Goal: Transaction & Acquisition: Obtain resource

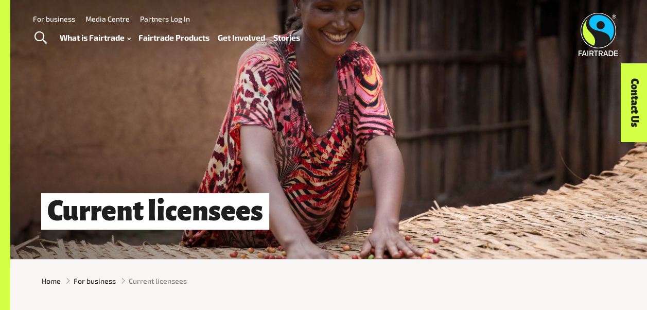
click at [54, 17] on link "For business" at bounding box center [54, 18] width 42 height 9
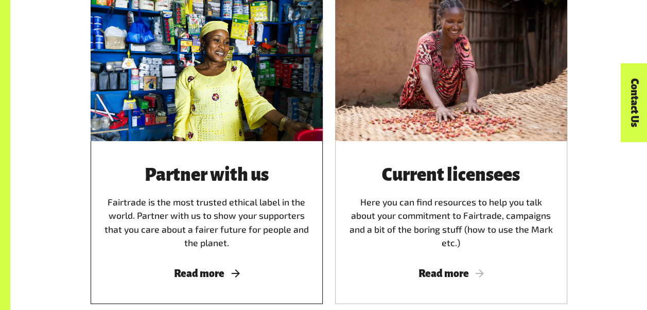
scroll to position [566, 0]
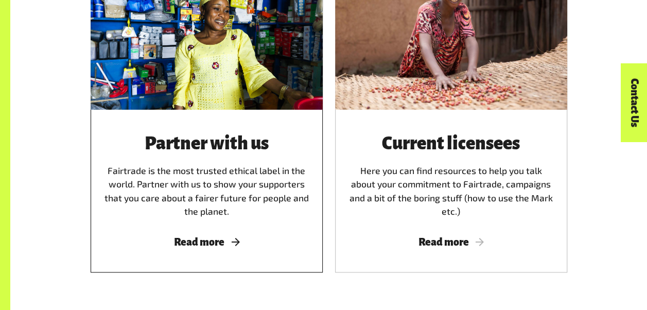
click at [167, 139] on h3 "Partner with us" at bounding box center [206, 144] width 207 height 20
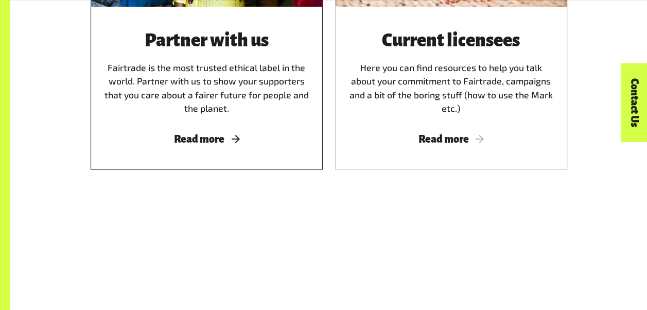
click at [206, 143] on span "Read more" at bounding box center [206, 138] width 207 height 11
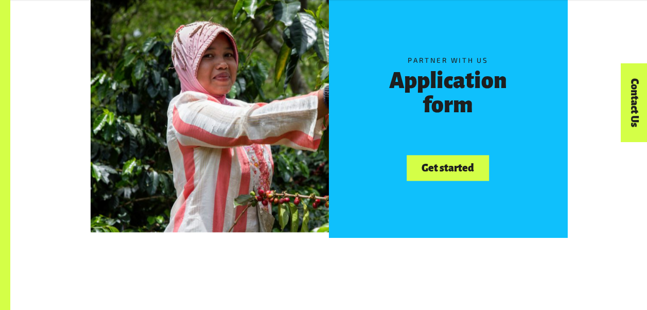
scroll to position [772, 0]
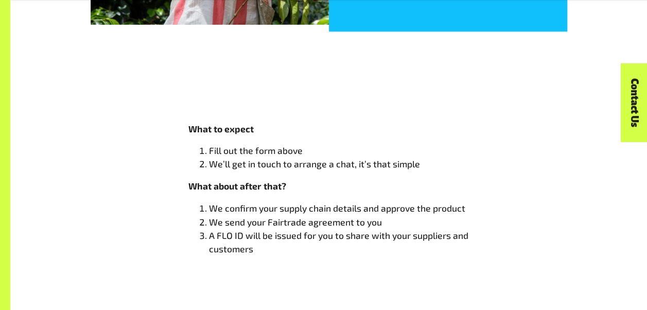
drag, startPoint x: 284, startPoint y: 202, endPoint x: 285, endPoint y: 208, distance: 6.7
click at [284, 205] on span "What to expect Fill out the form above We’ll get in touch to arrange a chat, it…" at bounding box center [328, 188] width 281 height 133
drag, startPoint x: 285, startPoint y: 208, endPoint x: 286, endPoint y: 214, distance: 5.2
click at [286, 214] on li "We confirm your supply chain details and approve the product" at bounding box center [339, 207] width 260 height 13
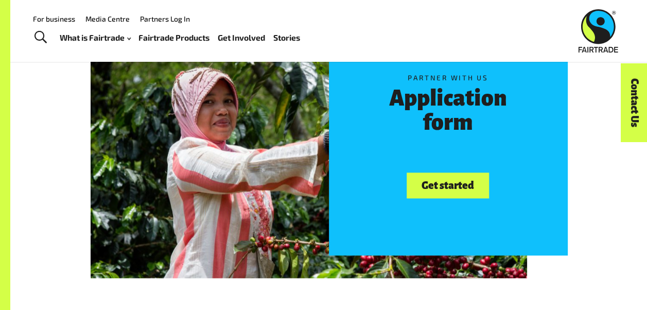
scroll to position [617, 0]
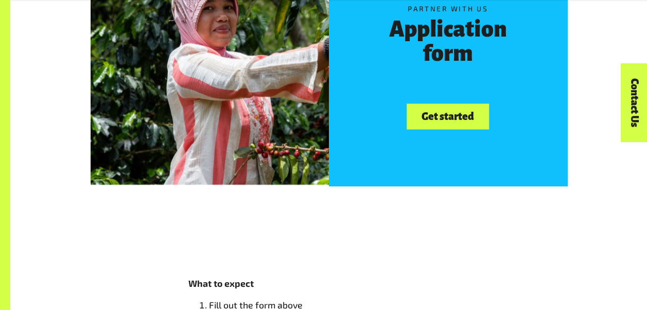
click at [440, 121] on link "Get started" at bounding box center [447, 116] width 82 height 26
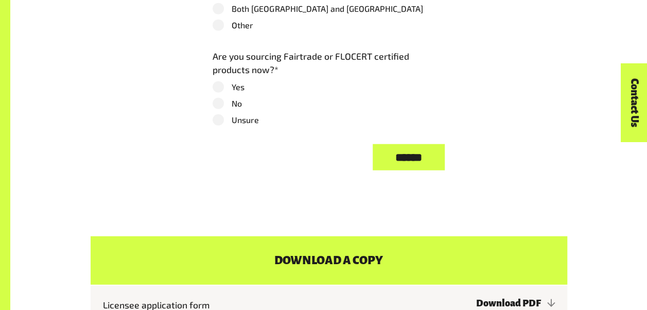
scroll to position [1338, 0]
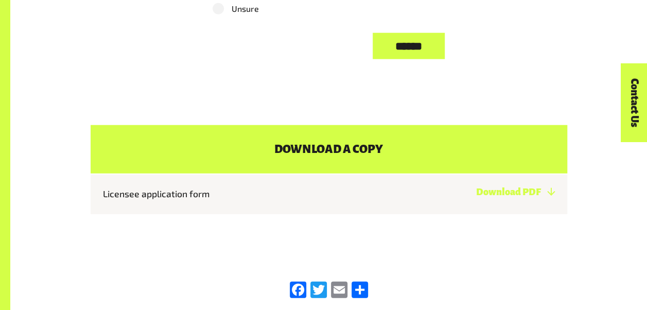
click at [475, 197] on link "Download PDF" at bounding box center [514, 192] width 79 height 10
